Goal: Task Accomplishment & Management: Use online tool/utility

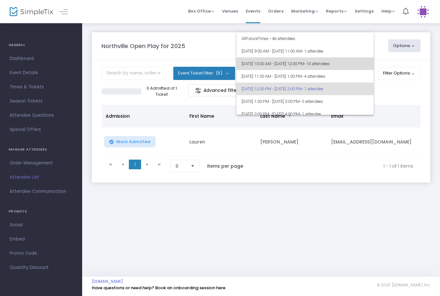
click at [321, 64] on span "[DATE] 10:00 AM - [DATE] 12:00 PM • 10 attendees" at bounding box center [305, 63] width 127 height 13
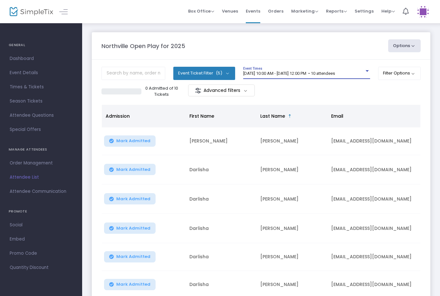
click at [344, 69] on div "[DATE] 10:00 AM - [DATE] 12:00 PM • 10 attendees Event Times" at bounding box center [306, 73] width 127 height 12
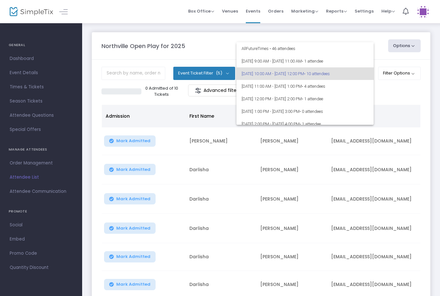
click at [393, 193] on div at bounding box center [220, 148] width 440 height 296
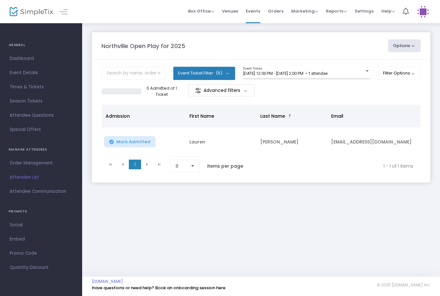
click at [355, 70] on div "8/23/2025 @ 12:00 PM - 8/23/2025 @ 2:00 PM • 1 attendee Event Times" at bounding box center [306, 73] width 127 height 12
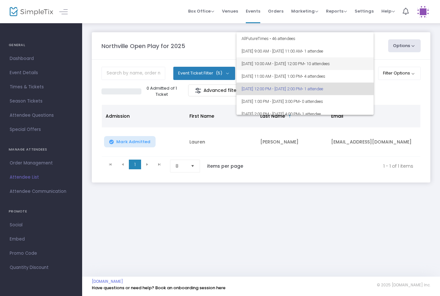
click at [329, 59] on span "[DATE] 10:00 AM - [DATE] 12:00 PM • 10 attendees" at bounding box center [305, 63] width 127 height 13
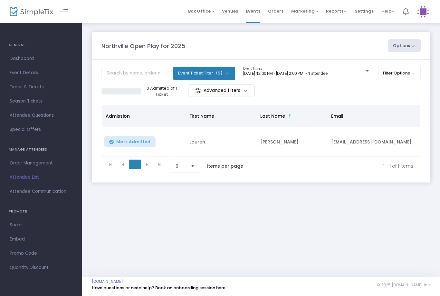
click at [328, 74] on span "[DATE] 12:00 PM - [DATE] 2:00 PM • 1 attendee" at bounding box center [285, 73] width 84 height 5
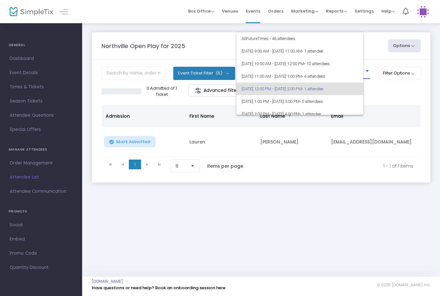
scroll to position [15, 0]
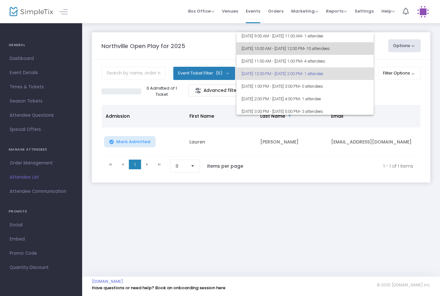
click at [330, 51] on span "• 10 attendees" at bounding box center [317, 48] width 26 height 5
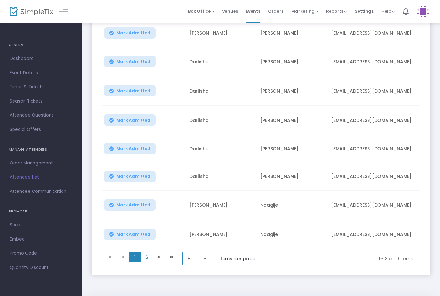
click at [200, 256] on span "8" at bounding box center [192, 258] width 15 height 12
click at [196, 281] on li "25" at bounding box center [198, 284] width 31 height 13
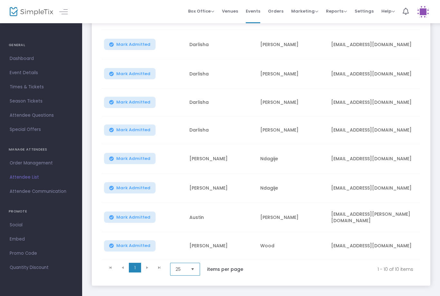
scroll to position [163, 0]
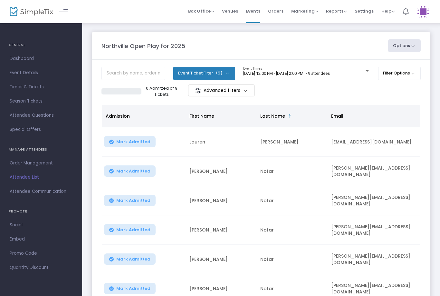
click at [364, 71] on div at bounding box center [367, 71] width 6 height 5
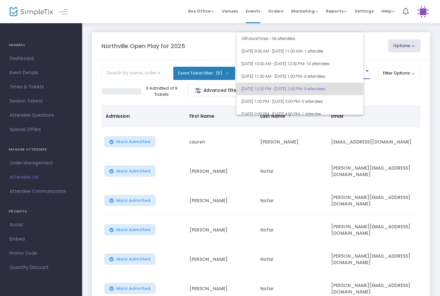
scroll to position [15, 0]
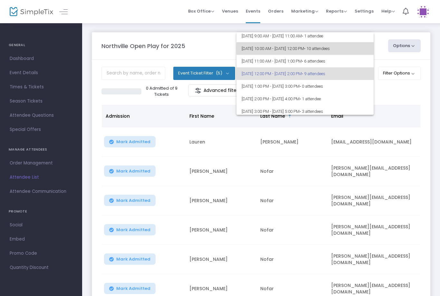
click at [330, 49] on span "• 10 attendees" at bounding box center [317, 48] width 26 height 5
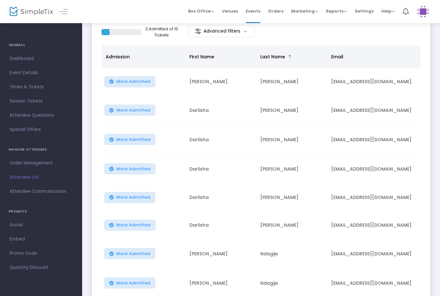
scroll to position [0, 0]
click at [126, 84] on span "Mark Admitted" at bounding box center [133, 81] width 34 height 5
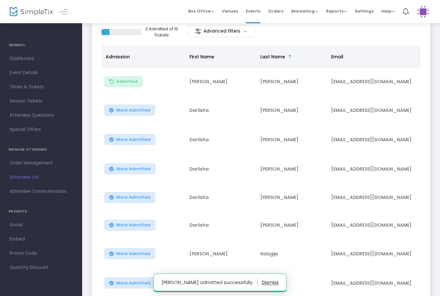
click at [133, 106] on button "Mark Admitted" at bounding box center [130, 109] width 52 height 11
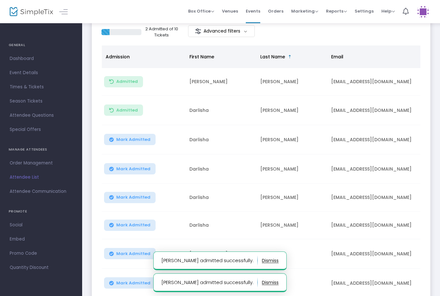
click at [138, 144] on button "Mark Admitted" at bounding box center [130, 139] width 52 height 11
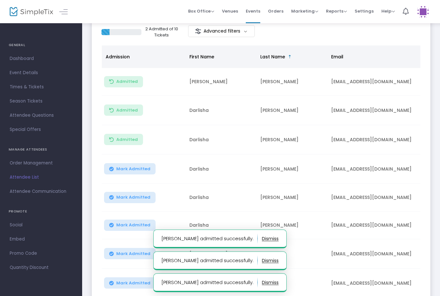
click at [152, 162] on td "Mark Admitted" at bounding box center [144, 168] width 84 height 29
click at [138, 166] on span "Mark Admitted" at bounding box center [133, 168] width 34 height 5
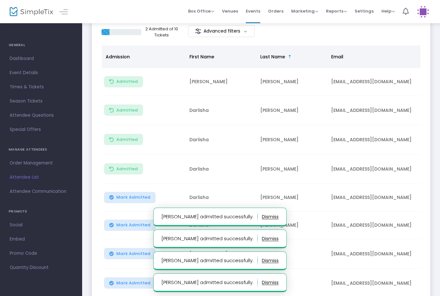
click at [143, 224] on span "Mark Admitted" at bounding box center [133, 224] width 34 height 5
click at [136, 195] on span "Mark Admitted" at bounding box center [133, 197] width 34 height 5
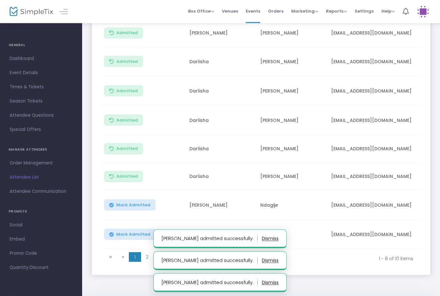
scroll to position [108, 0]
click at [145, 261] on span "2" at bounding box center [147, 257] width 12 height 10
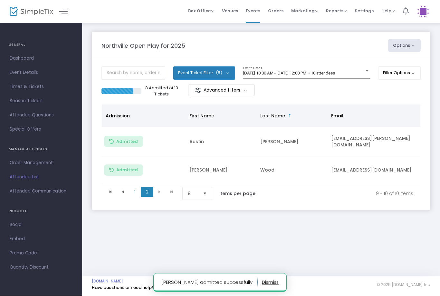
scroll to position [0, 0]
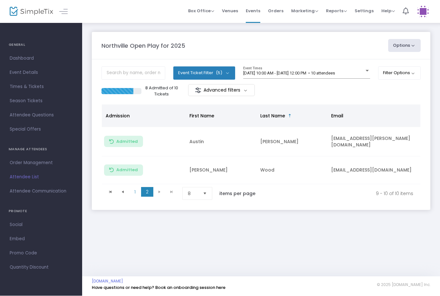
click at [124, 136] on button "Admitted" at bounding box center [123, 141] width 39 height 11
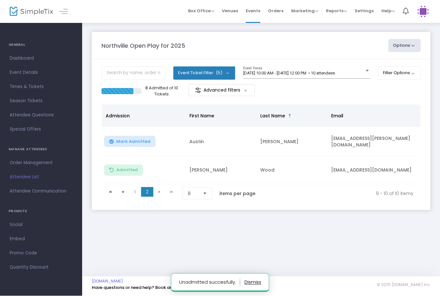
click at [131, 167] on span "Admitted" at bounding box center [127, 169] width 22 height 5
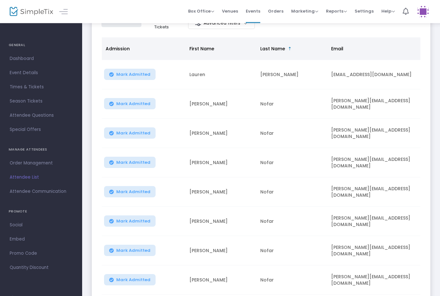
scroll to position [78, 0]
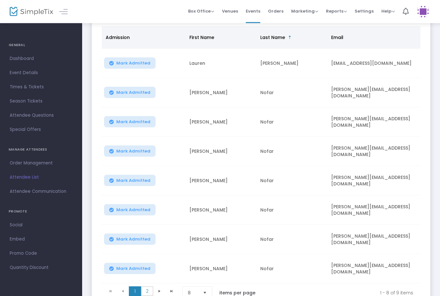
click at [148, 293] on span "2" at bounding box center [147, 291] width 12 height 10
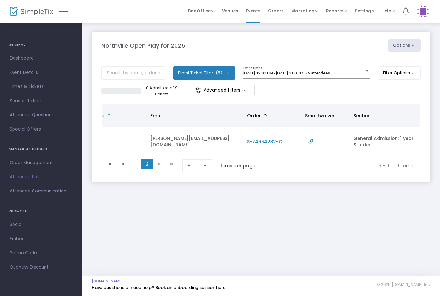
scroll to position [0, 181]
click at [139, 165] on span "1" at bounding box center [135, 164] width 12 height 10
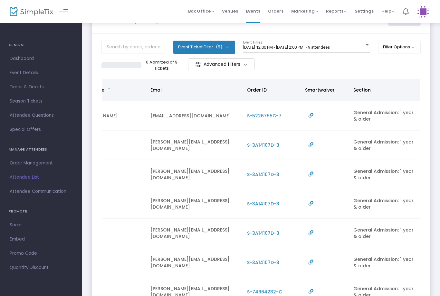
scroll to position [25, 0]
click at [330, 50] on span "[DATE] 12:00 PM - [DATE] 2:00 PM • 9 attendees" at bounding box center [286, 47] width 87 height 5
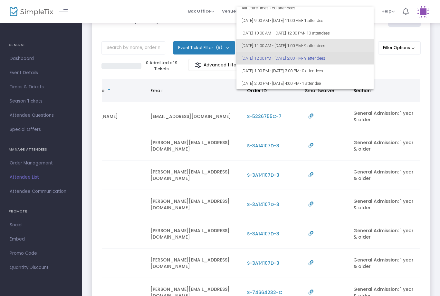
scroll to position [2, 0]
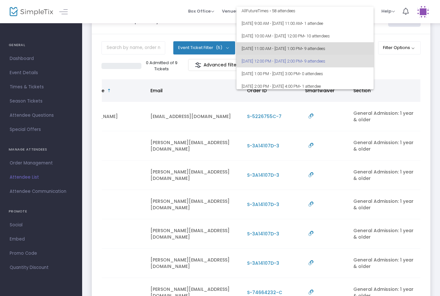
click at [325, 51] on span "• 9 attendees" at bounding box center [314, 48] width 24 height 5
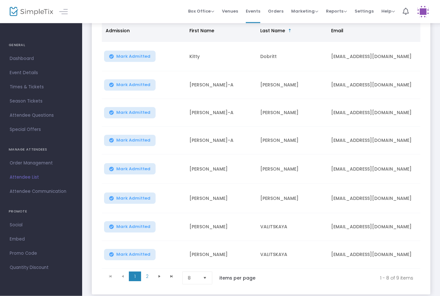
scroll to position [85, 0]
click at [148, 275] on span "2" at bounding box center [147, 276] width 12 height 10
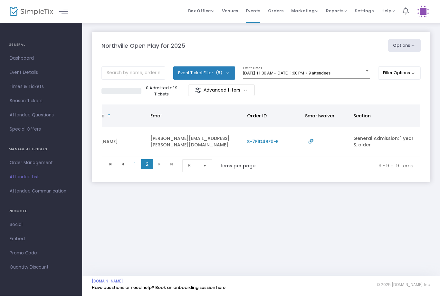
scroll to position [0, 181]
click at [328, 74] on span "8/23/2025 @ 11:00 AM - 8/23/2025 @ 1:00 PM • 9 attendees" at bounding box center [286, 73] width 87 height 5
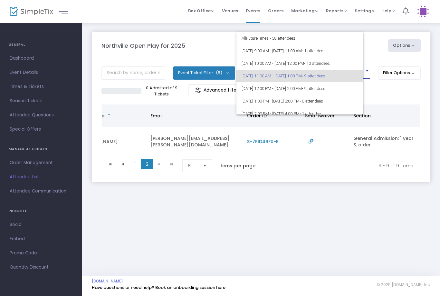
scroll to position [3, 0]
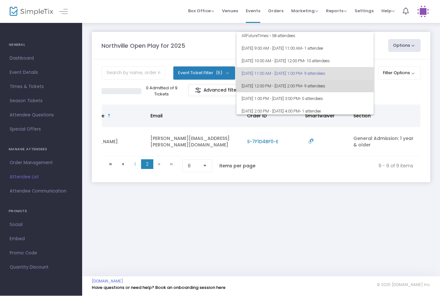
click at [325, 87] on span "• 9 attendees" at bounding box center [314, 86] width 24 height 5
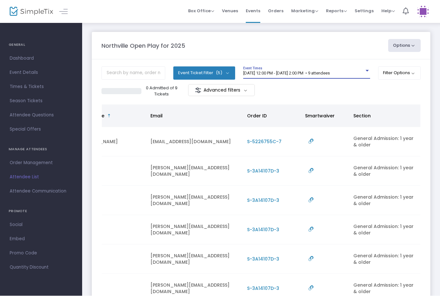
scroll to position [0, 0]
click at [359, 74] on div "[DATE] 12:00 PM - [DATE] 2:00 PM • 9 attendees" at bounding box center [303, 73] width 121 height 5
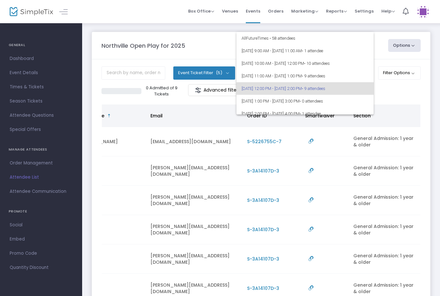
scroll to position [0, 0]
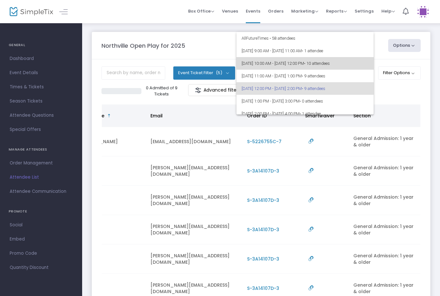
click at [364, 59] on span "8/23/2025 @ 10:00 AM - 8/23/2025 @ 12:00 PM • 10 attendees" at bounding box center [305, 63] width 127 height 13
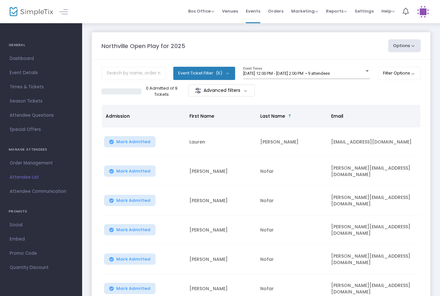
click at [330, 73] on span "[DATE] 12:00 PM - [DATE] 2:00 PM • 9 attendees" at bounding box center [286, 73] width 87 height 5
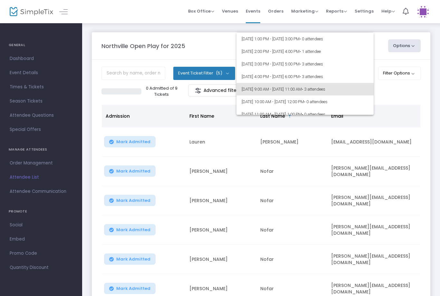
scroll to position [63, 0]
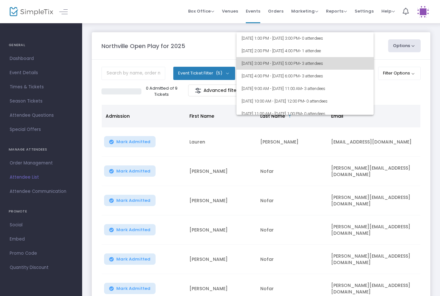
click at [341, 68] on span "8/23/2025 @ 3:00 PM - 8/23/2025 @ 5:00 PM • 3 attendees" at bounding box center [305, 63] width 127 height 13
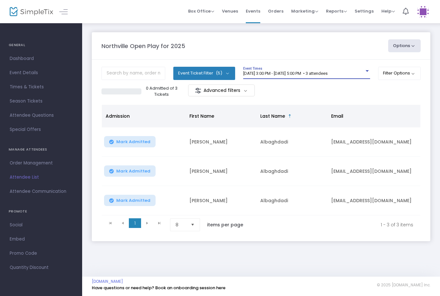
click at [193, 226] on span "Select" at bounding box center [192, 224] width 11 height 11
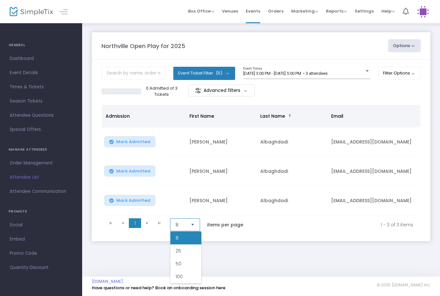
click at [185, 249] on li "25" at bounding box center [185, 250] width 31 height 13
click at [313, 67] on div "8/23/2025 @ 3:00 PM - 8/23/2025 @ 5:00 PM • 3 attendees Event Times" at bounding box center [306, 73] width 127 height 12
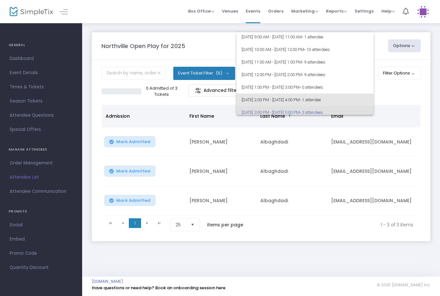
scroll to position [12, 0]
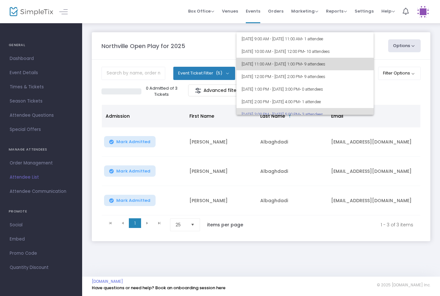
click at [297, 63] on span "8/23/2025 @ 11:00 AM - 8/23/2025 @ 1:00 PM • 9 attendees" at bounding box center [305, 64] width 127 height 13
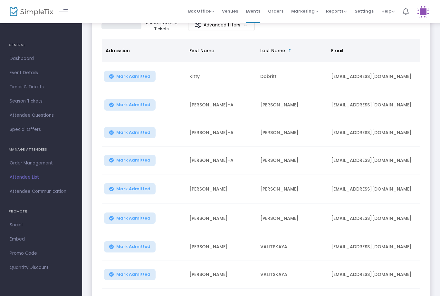
scroll to position [66, 0]
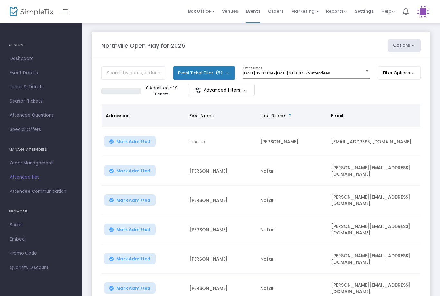
click at [330, 73] on span "[DATE] 12:00 PM - [DATE] 2:00 PM • 9 attendees" at bounding box center [286, 73] width 87 height 5
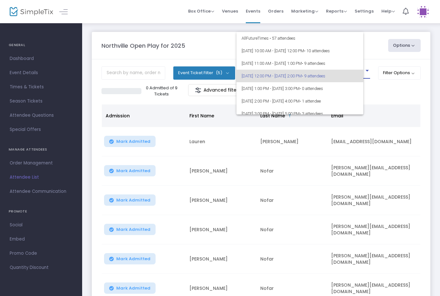
scroll to position [3, 0]
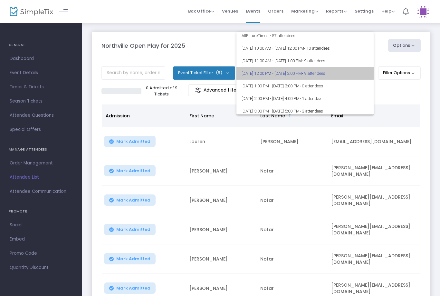
click at [278, 71] on span "8/23/2025 @ 12:00 PM - 8/23/2025 @ 2:00 PM • 9 attendees" at bounding box center [305, 73] width 127 height 13
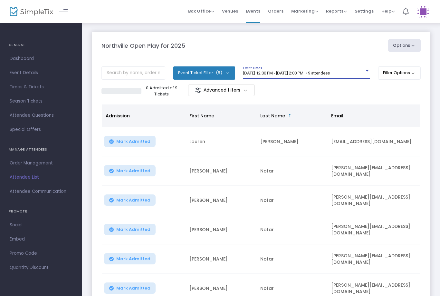
click at [349, 69] on div "8/23/2025 @ 12:00 PM - 8/23/2025 @ 2:00 PM • 9 attendees Event Times" at bounding box center [306, 72] width 127 height 12
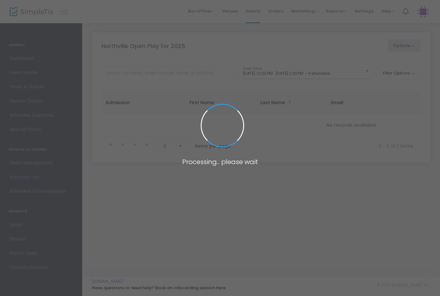
click at [350, 66] on span at bounding box center [220, 148] width 440 height 296
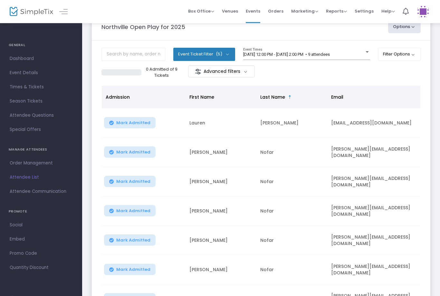
scroll to position [30, 0]
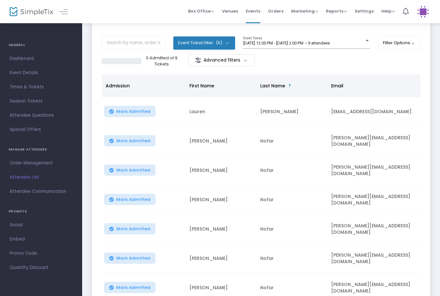
click at [330, 43] on span "[DATE] 12:00 PM - [DATE] 2:00 PM • 9 attendees" at bounding box center [286, 43] width 87 height 5
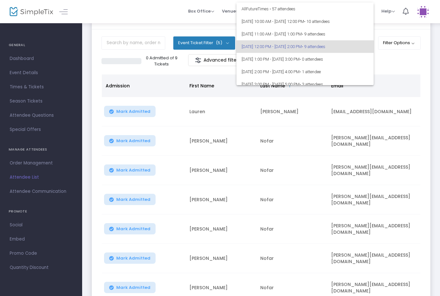
scroll to position [3, 0]
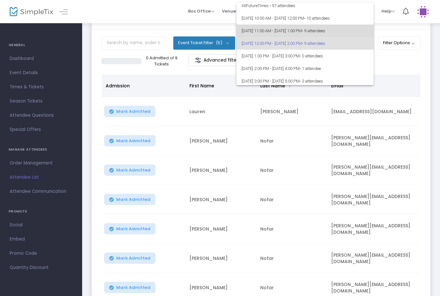
click at [325, 32] on span "• 9 attendees" at bounding box center [314, 30] width 24 height 5
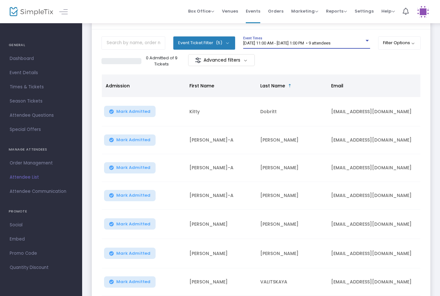
click at [141, 112] on span "Mark Admitted" at bounding box center [133, 111] width 34 height 5
click at [141, 141] on span "Mark Admitted" at bounding box center [133, 139] width 34 height 5
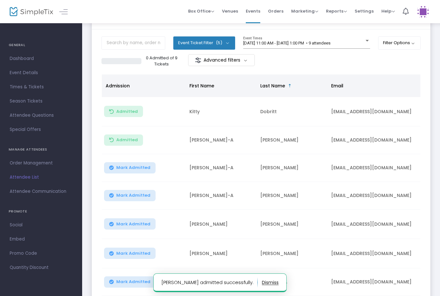
click at [141, 169] on span "Mark Admitted" at bounding box center [133, 167] width 34 height 5
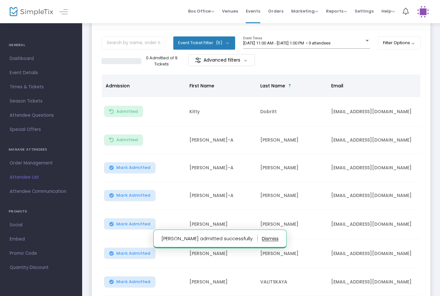
click at [139, 198] on span "Mark Admitted" at bounding box center [133, 195] width 34 height 5
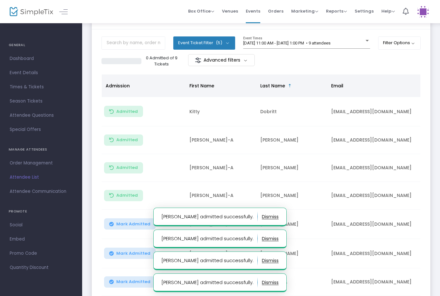
click at [136, 228] on button "Mark Admitted" at bounding box center [130, 223] width 52 height 11
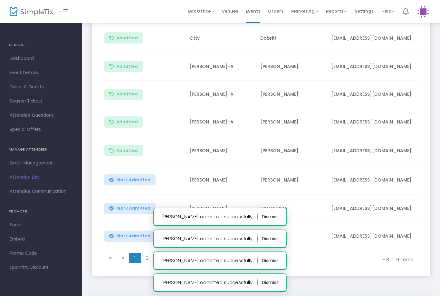
scroll to position [104, 0]
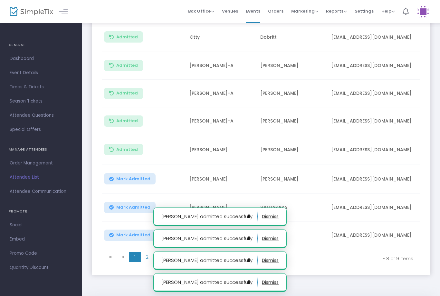
click at [144, 177] on span "Mark Admitted" at bounding box center [133, 178] width 34 height 5
click at [153, 253] on span "2" at bounding box center [147, 257] width 12 height 10
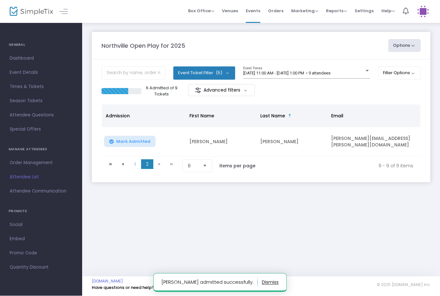
scroll to position [0, 0]
click at [134, 140] on span "Mark Admitted" at bounding box center [133, 141] width 34 height 5
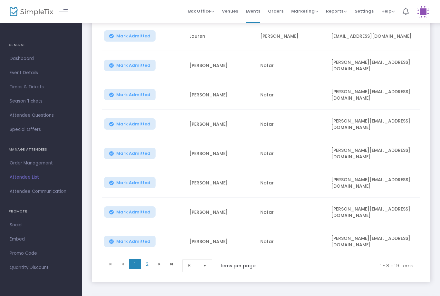
scroll to position [112, 0]
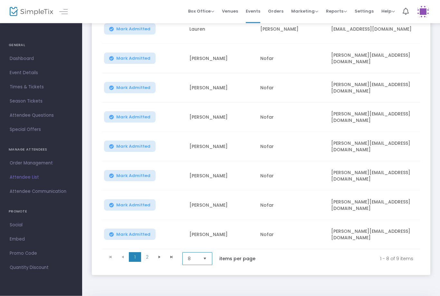
click at [198, 261] on span "8" at bounding box center [193, 258] width 10 height 6
click at [197, 277] on li "8" at bounding box center [198, 271] width 31 height 13
click at [204, 261] on span "Select" at bounding box center [205, 258] width 11 height 11
click at [201, 216] on li "25" at bounding box center [198, 219] width 31 height 13
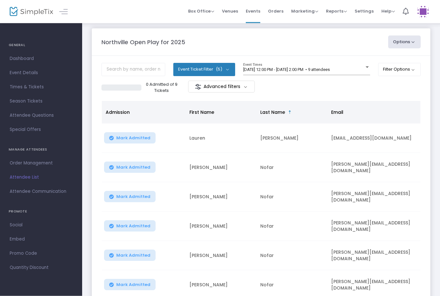
scroll to position [4, 0]
click at [324, 65] on div "[DATE] 12:00 PM - [DATE] 2:00 PM • 9 attendees Event Times" at bounding box center [306, 69] width 127 height 12
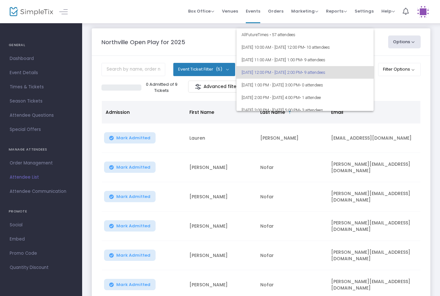
scroll to position [0, 0]
click at [371, 225] on div at bounding box center [220, 148] width 440 height 296
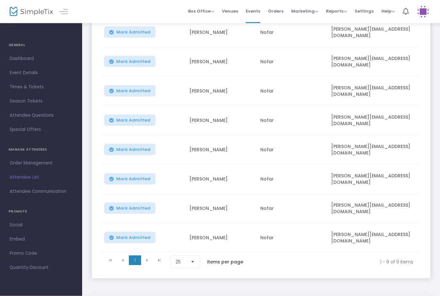
scroll to position [142, 0]
